Goal: Transaction & Acquisition: Book appointment/travel/reservation

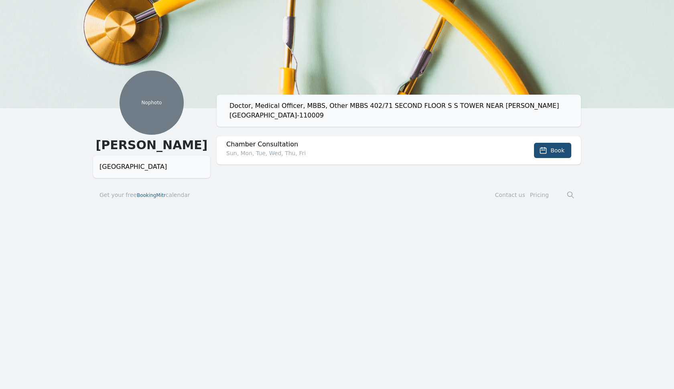
click at [319, 122] on div "Doctor, Medical Officer, MBBS, Other MBBS 402/71 SECOND FLOOR S S TOWER NEAR [P…" at bounding box center [399, 111] width 364 height 32
click at [551, 152] on span "Book" at bounding box center [557, 150] width 14 height 8
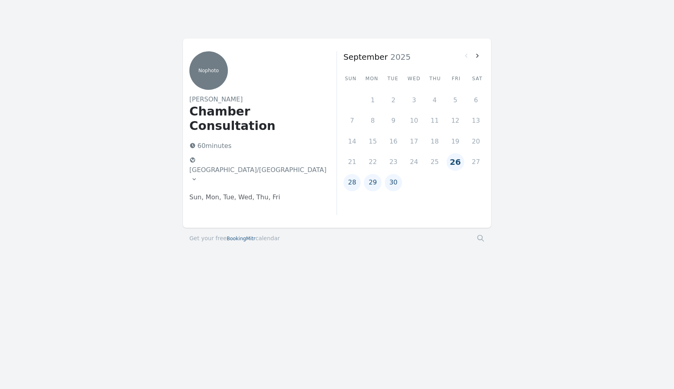
click at [456, 160] on button "26" at bounding box center [454, 161] width 17 height 17
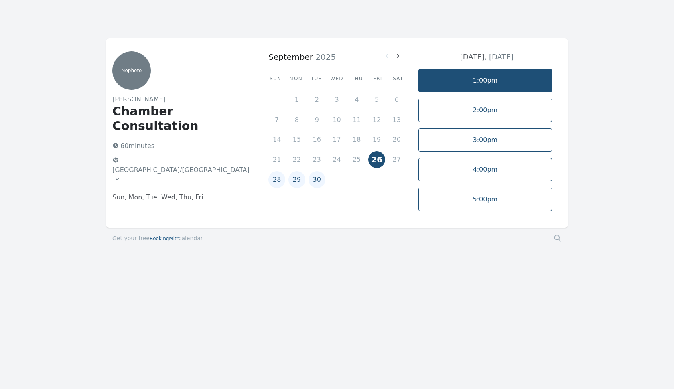
click at [497, 81] on link "1:00pm" at bounding box center [485, 80] width 134 height 23
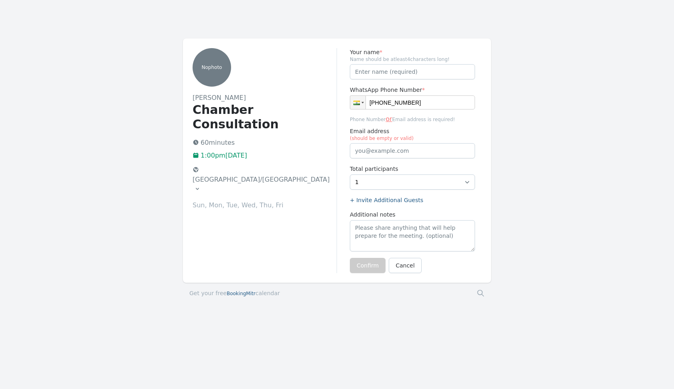
type input "[PHONE_NUMBER]"
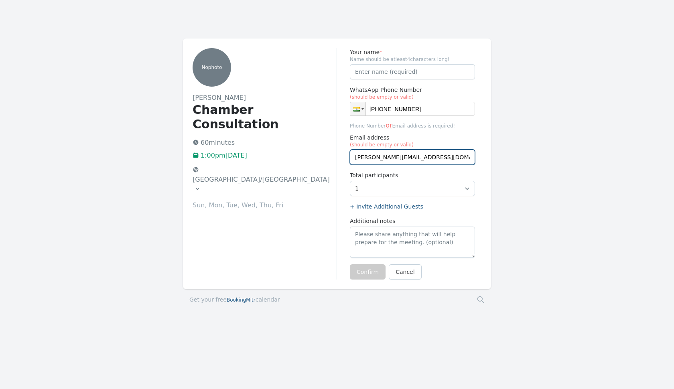
type input "[PERSON_NAME][EMAIL_ADDRESS][DOMAIN_NAME]"
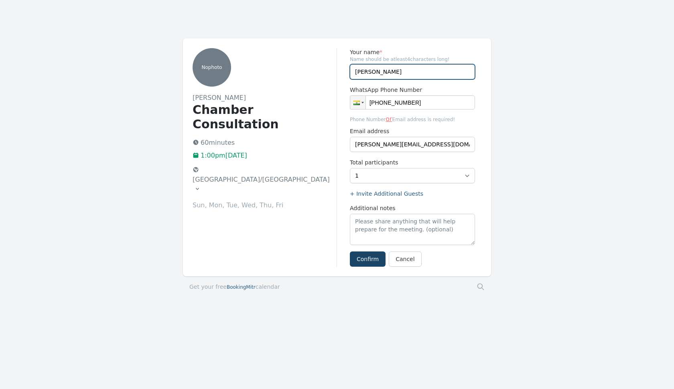
type input "[PERSON_NAME]"
click at [365, 258] on button "Confirm" at bounding box center [368, 258] width 36 height 15
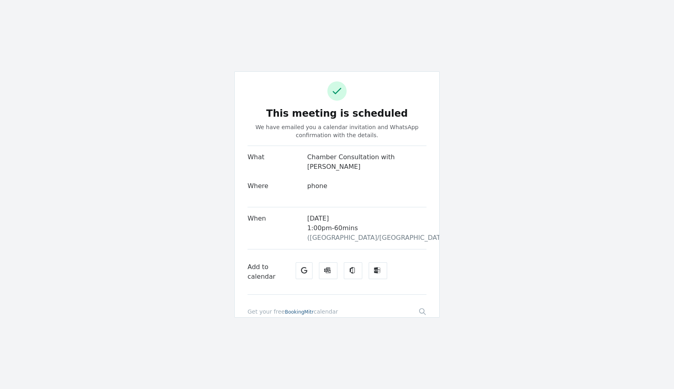
click at [421, 308] on icon at bounding box center [422, 312] width 8 height 8
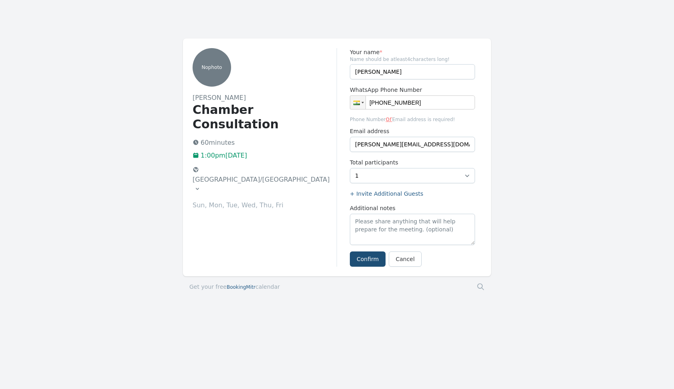
click at [201, 186] on icon at bounding box center [197, 189] width 6 height 6
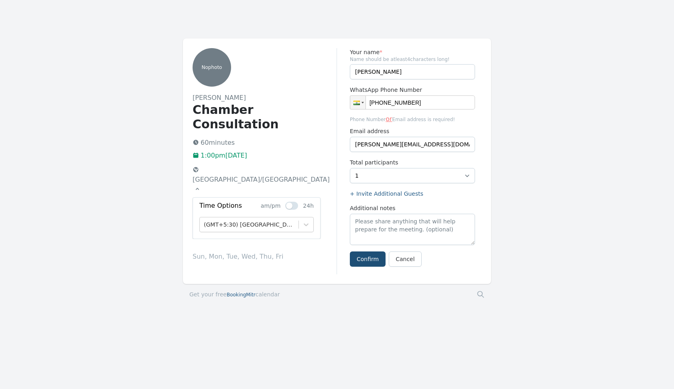
click at [199, 188] on icon at bounding box center [197, 189] width 3 height 2
